Goal: Task Accomplishment & Management: Manage account settings

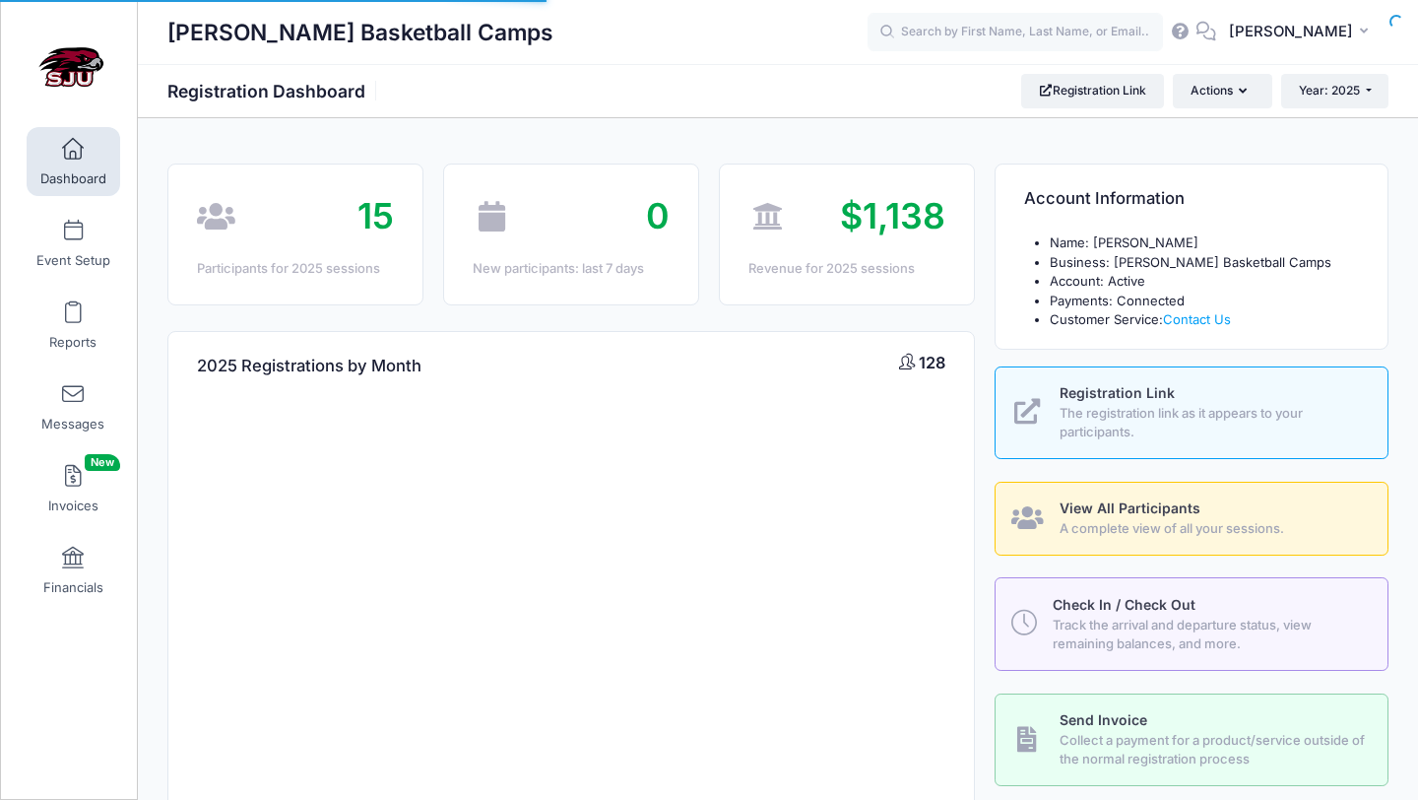
select select
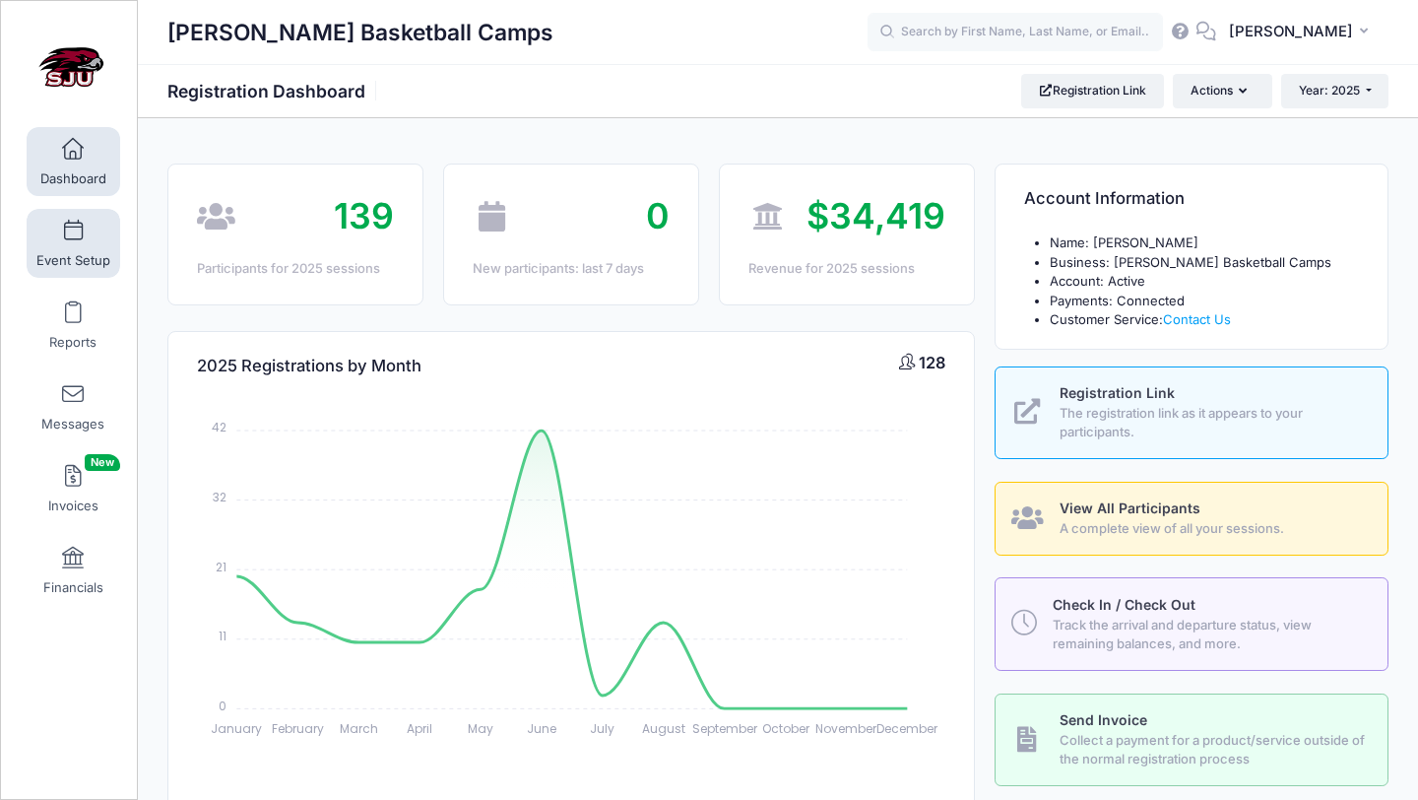
click at [100, 244] on link "Event Setup" at bounding box center [74, 243] width 94 height 69
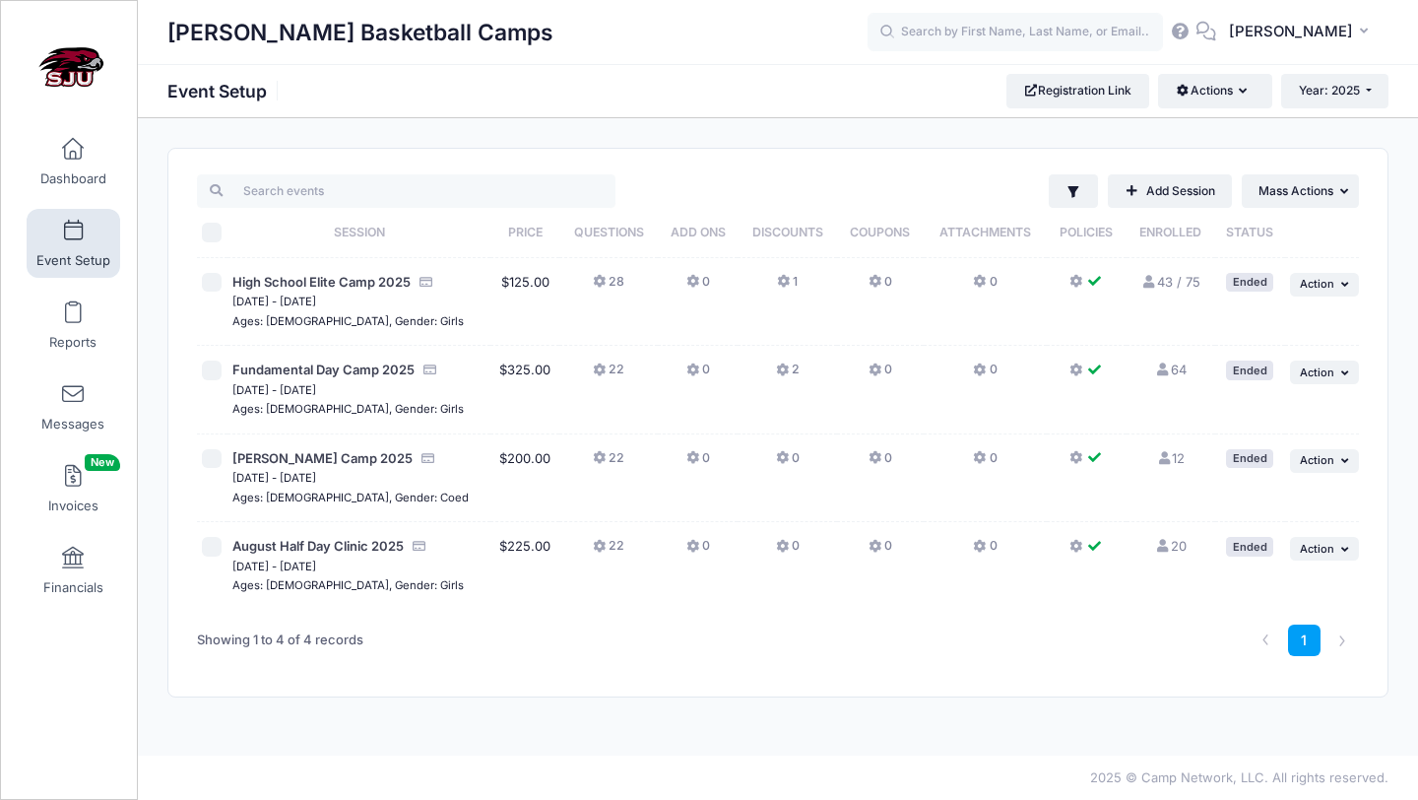
drag, startPoint x: 1197, startPoint y: 546, endPoint x: 1164, endPoint y: 566, distance: 38.5
click at [1164, 566] on td "20 Full" at bounding box center [1171, 566] width 89 height 88
